Goal: Navigation & Orientation: Find specific page/section

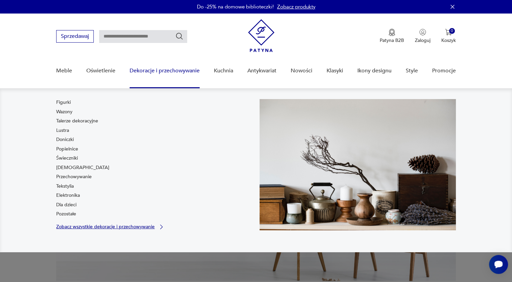
click at [96, 225] on p "Zobacz wszystkie dekoracje i przechowywanie" at bounding box center [105, 227] width 98 height 4
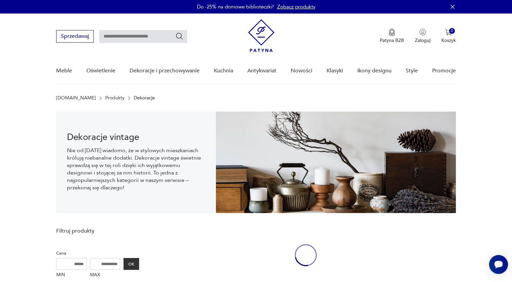
scroll to position [10, 0]
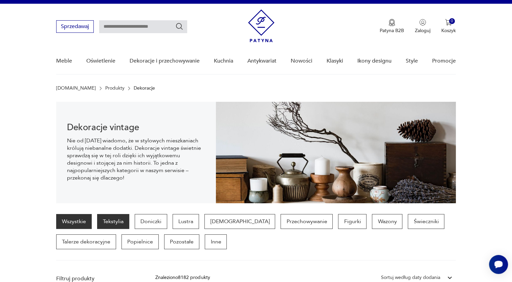
click at [116, 219] on p "Tekstylia" at bounding box center [113, 221] width 32 height 15
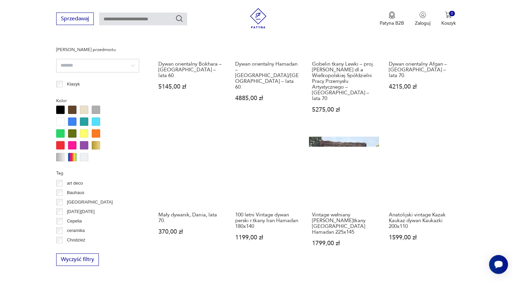
scroll to position [605, 0]
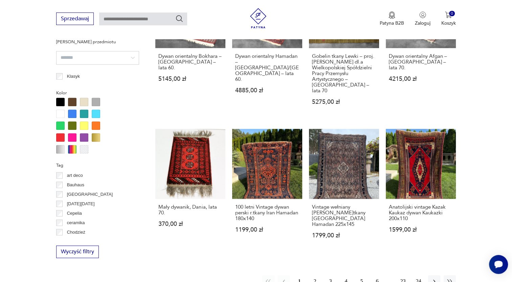
click at [313, 275] on button "2" at bounding box center [315, 281] width 12 height 12
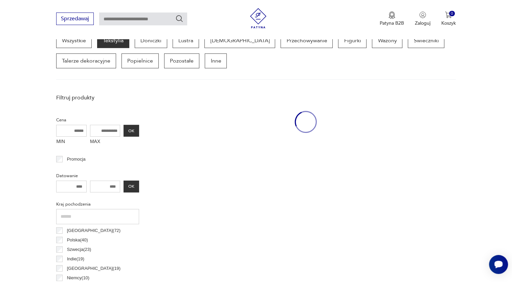
scroll to position [179, 0]
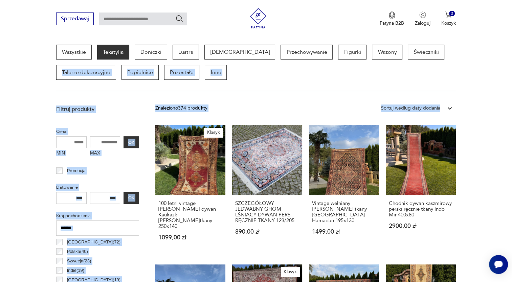
drag, startPoint x: 512, startPoint y: 90, endPoint x: 513, endPoint y: 97, distance: 7.2
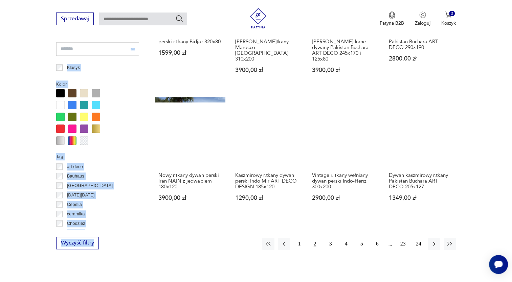
scroll to position [626, 0]
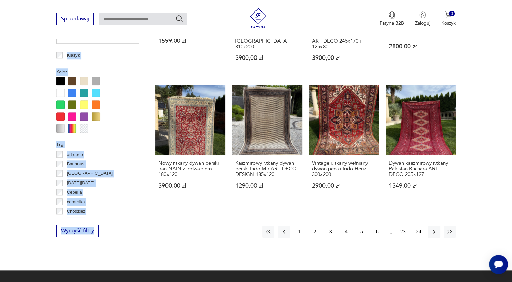
click at [331, 226] on button "3" at bounding box center [331, 232] width 12 height 12
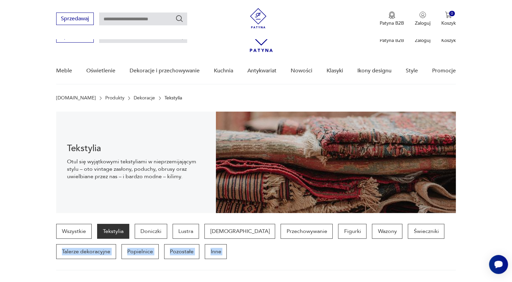
scroll to position [179, 0]
